Goal: Transaction & Acquisition: Purchase product/service

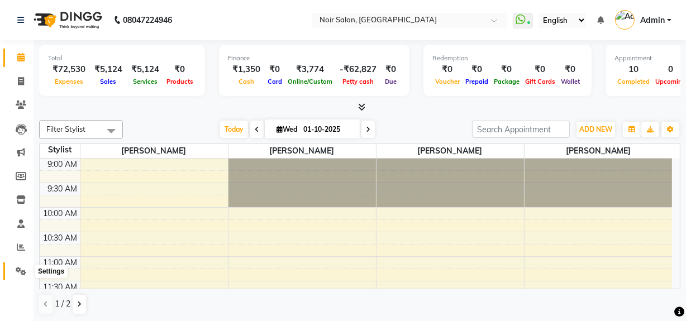
click at [14, 271] on span at bounding box center [21, 271] width 20 height 13
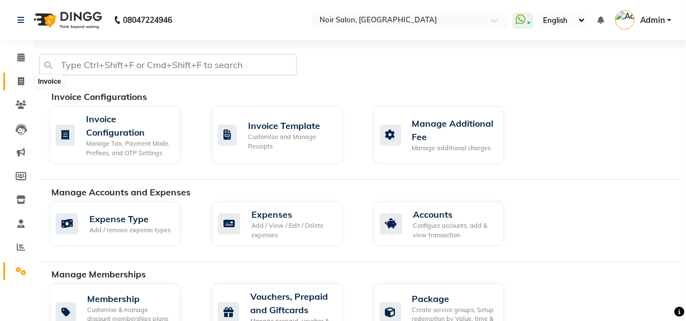
click at [13, 76] on span at bounding box center [21, 81] width 20 height 13
select select "service"
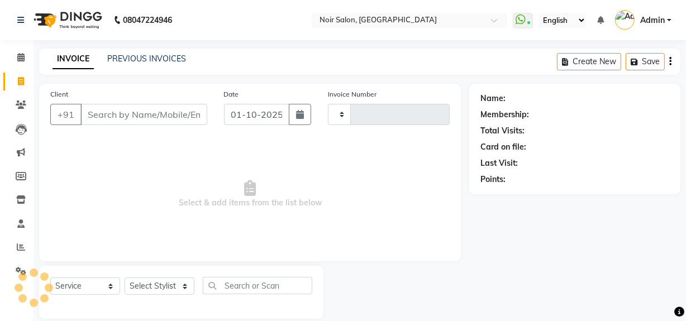
scroll to position [15, 0]
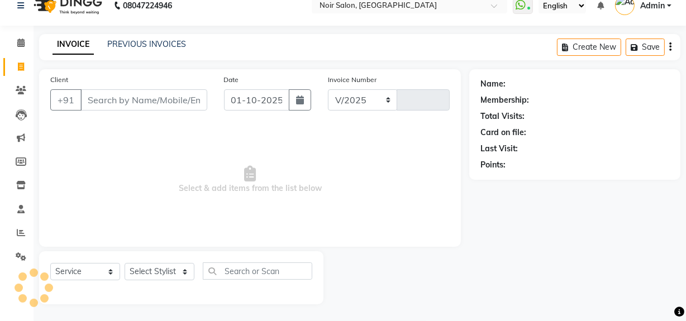
select select "5495"
type input "1602"
click at [165, 105] on input "Client" at bounding box center [143, 99] width 127 height 21
click at [155, 103] on input "Client" at bounding box center [143, 99] width 127 height 21
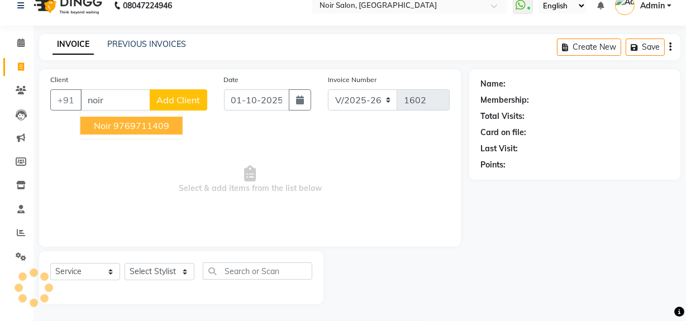
click at [142, 122] on ngb-highlight "9769711409" at bounding box center [141, 125] width 56 height 11
type input "9769711409"
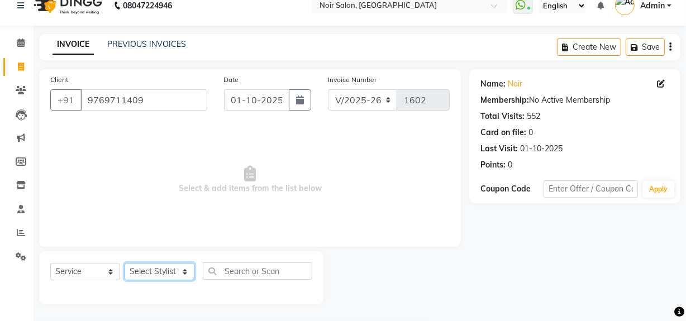
click at [167, 267] on select "Select Stylist [PERSON_NAME] [PERSON_NAME] Noir (Login) [PERSON_NAME] [PERSON_N…" at bounding box center [160, 271] width 70 height 17
select select "87449"
click at [125, 263] on select "Select Stylist [PERSON_NAME] [PERSON_NAME] Noir (Login) [PERSON_NAME] [PERSON_N…" at bounding box center [160, 271] width 70 height 17
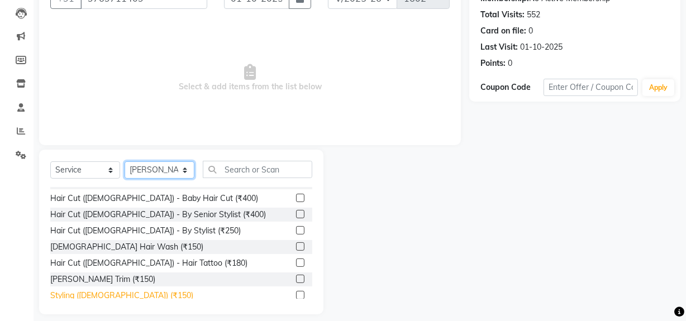
scroll to position [101, 0]
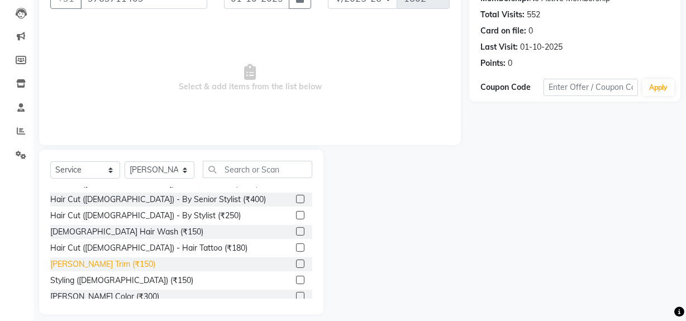
click at [90, 258] on div "[PERSON_NAME] Trim (₹150)" at bounding box center [102, 264] width 105 height 12
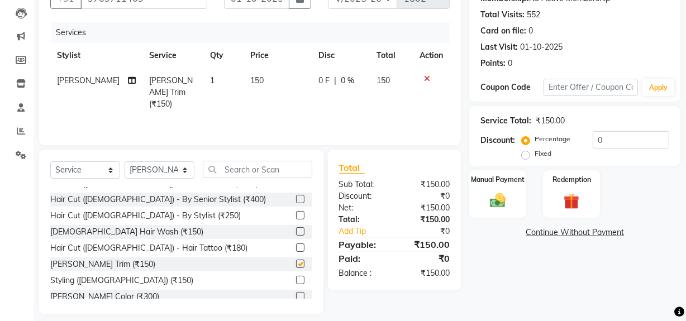
checkbox input "false"
click at [485, 197] on img at bounding box center [497, 200] width 27 height 19
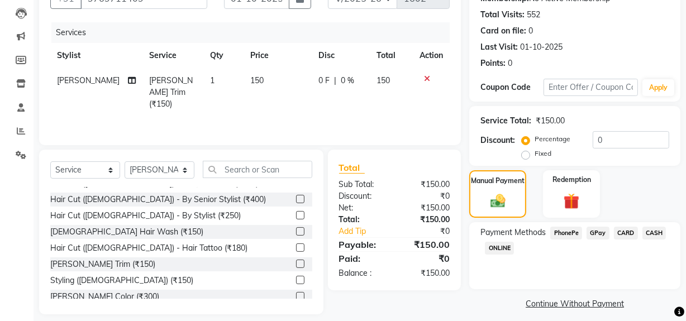
click at [593, 232] on span "GPay" at bounding box center [597, 233] width 23 height 13
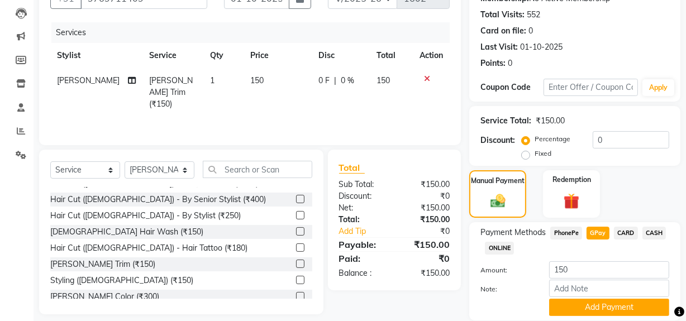
scroll to position [155, 0]
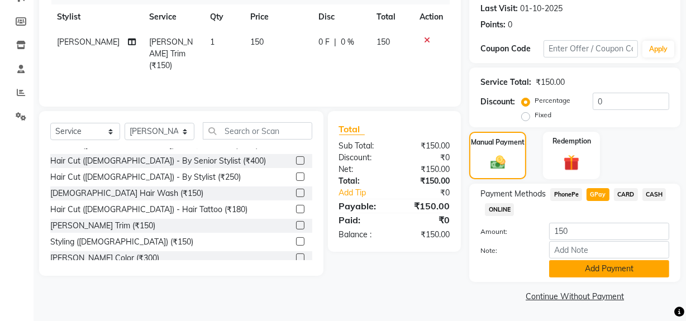
click at [590, 269] on button "Add Payment" at bounding box center [609, 268] width 120 height 17
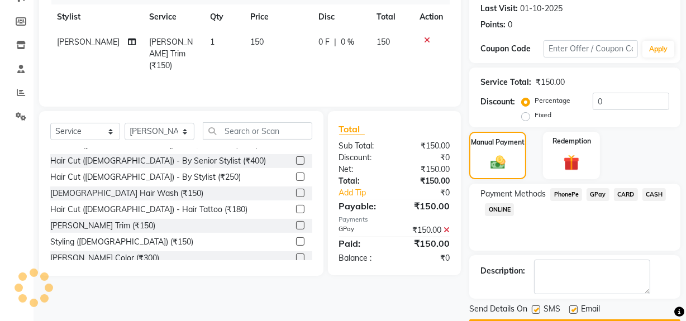
scroll to position [186, 0]
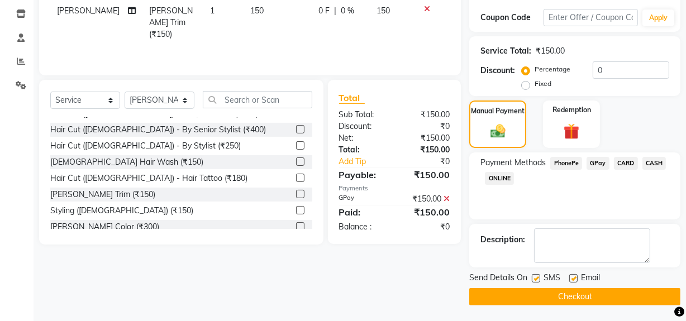
click at [582, 301] on button "Checkout" at bounding box center [574, 296] width 211 height 17
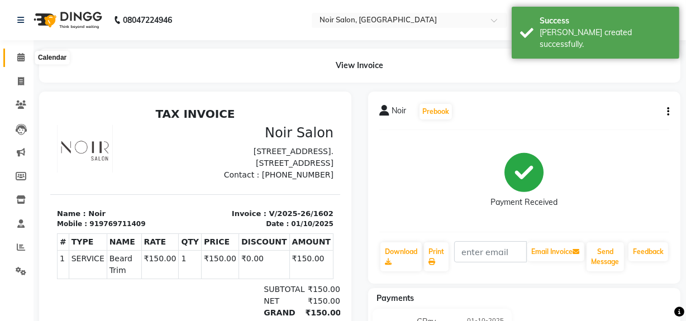
click at [14, 54] on span at bounding box center [21, 57] width 20 height 13
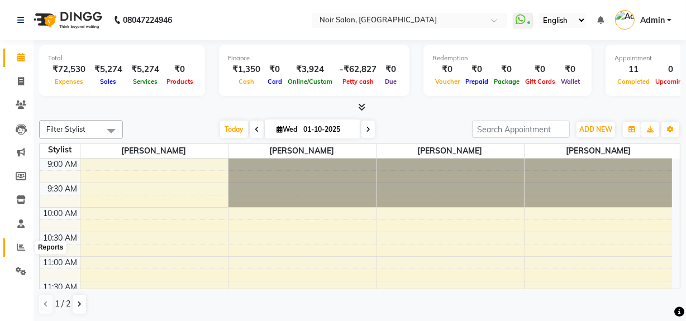
click at [23, 251] on icon at bounding box center [21, 247] width 8 height 8
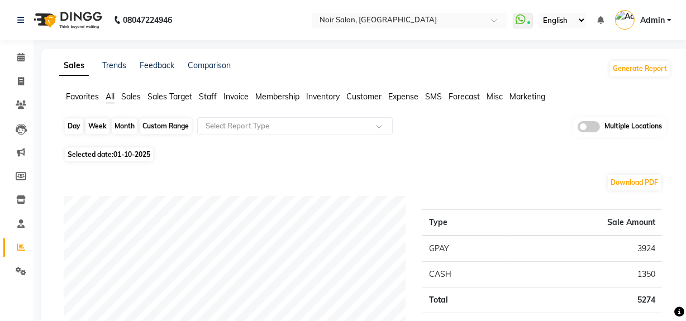
click at [71, 128] on div "Day" at bounding box center [74, 126] width 18 height 16
select select "10"
select select "2025"
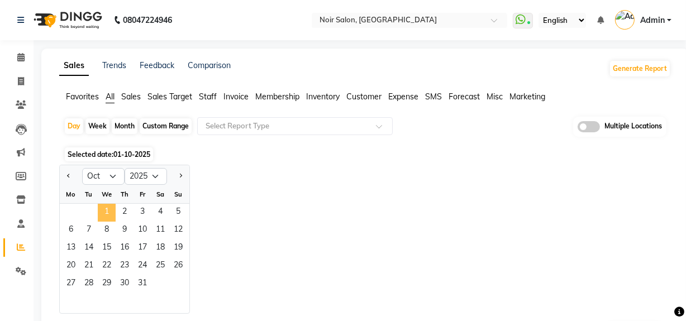
click at [109, 218] on span "1" at bounding box center [107, 213] width 18 height 18
